Goal: Go to known website: Access a specific website the user already knows

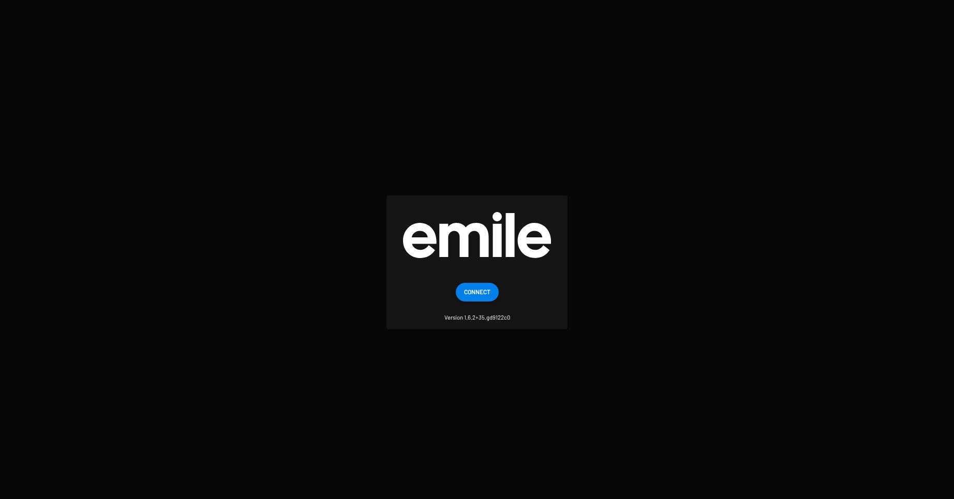
click at [473, 287] on span "Connect" at bounding box center [477, 292] width 26 height 19
click at [480, 288] on span "Connect" at bounding box center [477, 292] width 26 height 19
click at [474, 303] on small "Version 1.6.2+35.gd9122c0" at bounding box center [478, 312] width 66 height 20
click at [489, 290] on span "Connect" at bounding box center [477, 292] width 26 height 19
